Goal: Navigation & Orientation: Understand site structure

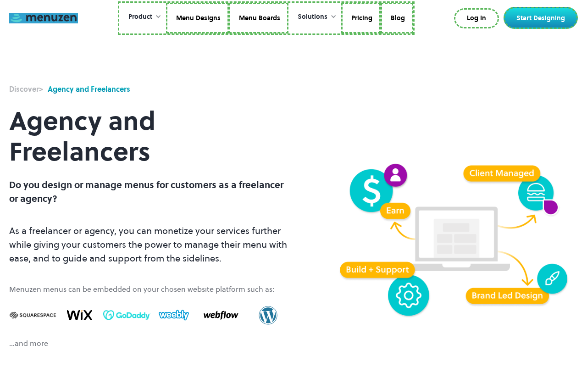
click at [44, 18] on link at bounding box center [43, 18] width 69 height 11
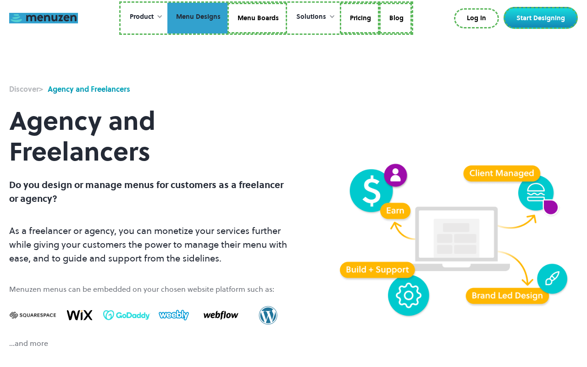
click at [198, 18] on link "Menu Designs" at bounding box center [197, 18] width 60 height 31
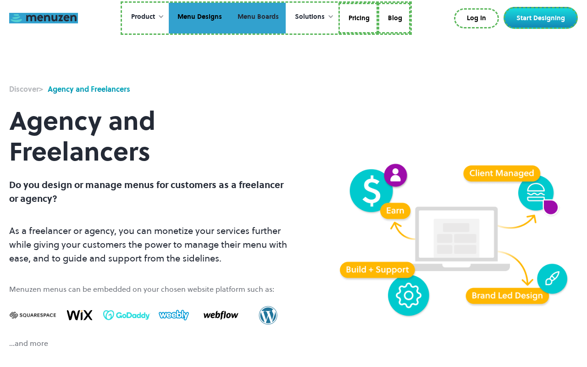
click at [257, 18] on link "Menu Boards" at bounding box center [257, 18] width 57 height 31
click at [357, 18] on link "Pricing" at bounding box center [357, 18] width 39 height 31
click at [393, 17] on link "Blog" at bounding box center [393, 18] width 33 height 31
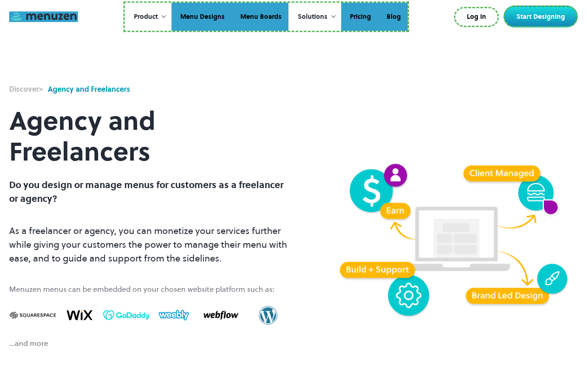
click at [478, 17] on link "Log In" at bounding box center [476, 17] width 45 height 20
click at [543, 17] on link "Start Designing" at bounding box center [541, 17] width 74 height 22
